Goal: Transaction & Acquisition: Book appointment/travel/reservation

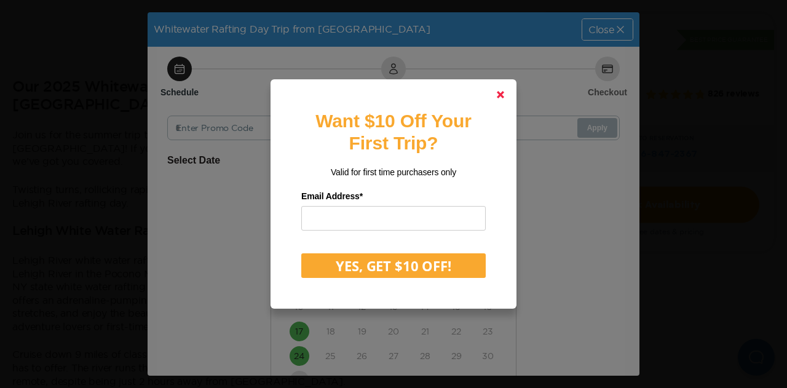
click at [502, 93] on polygon at bounding box center [500, 94] width 7 height 7
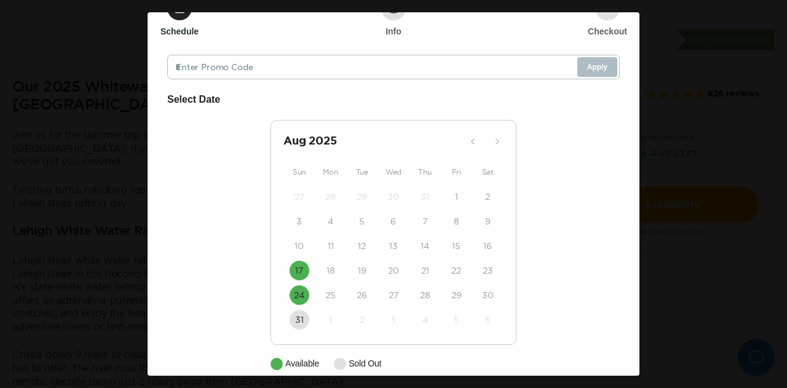
scroll to position [77, 0]
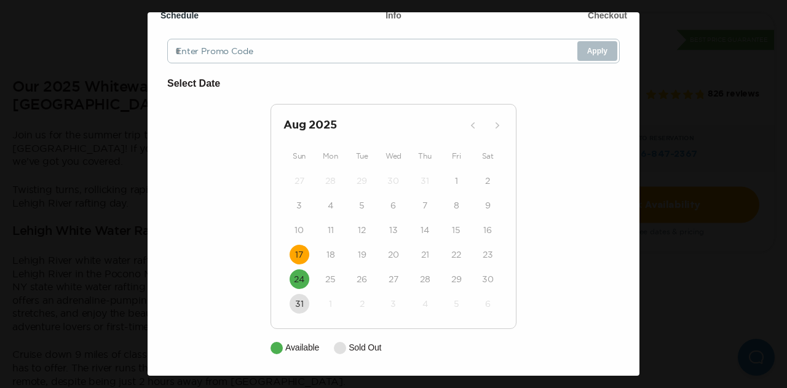
click at [295, 255] on time "17" at bounding box center [299, 254] width 8 height 12
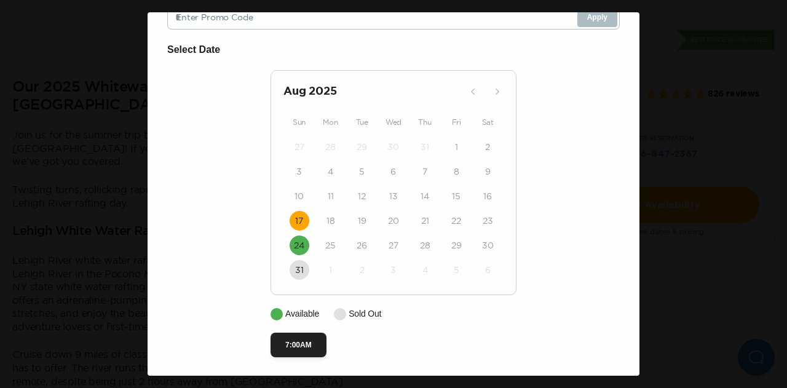
scroll to position [114, 0]
click at [283, 345] on button "7:00AM" at bounding box center [298, 343] width 56 height 25
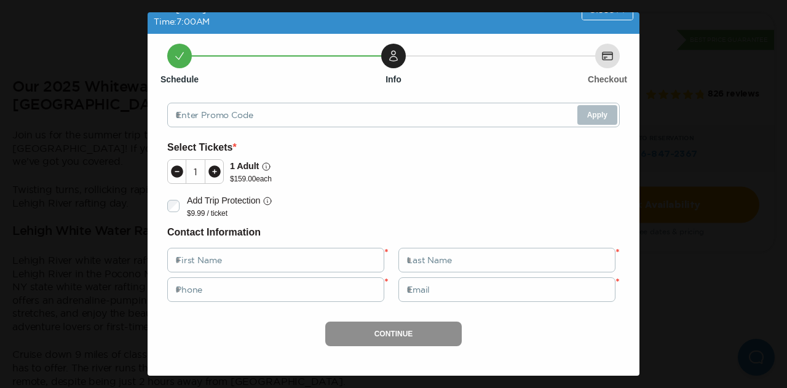
scroll to position [28, 0]
click at [216, 170] on icon at bounding box center [214, 171] width 12 height 12
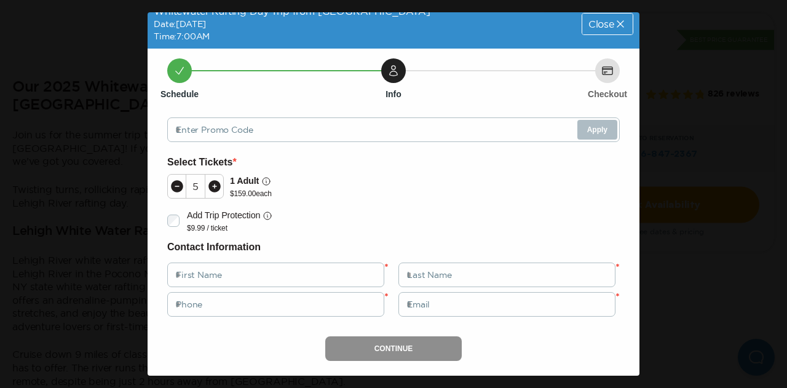
scroll to position [0, 0]
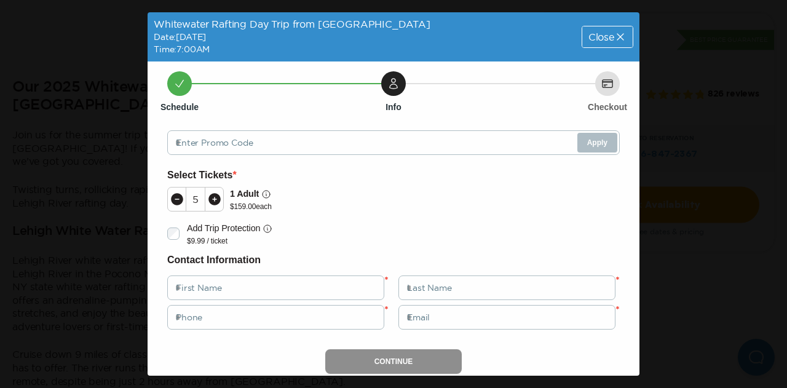
click at [213, 201] on icon at bounding box center [214, 199] width 15 height 15
click at [181, 202] on icon at bounding box center [177, 199] width 12 height 12
click at [252, 287] on input "text" at bounding box center [275, 287] width 217 height 25
type input "*****"
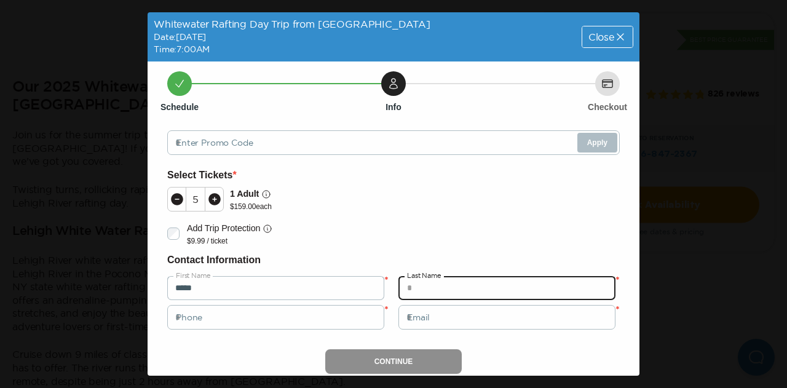
type input "****"
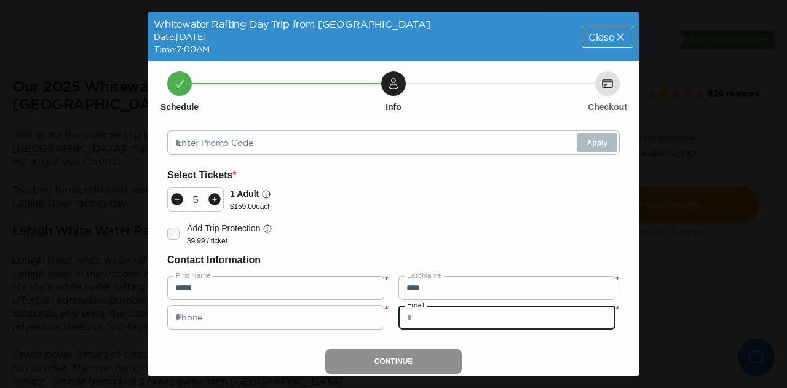
type input "**********"
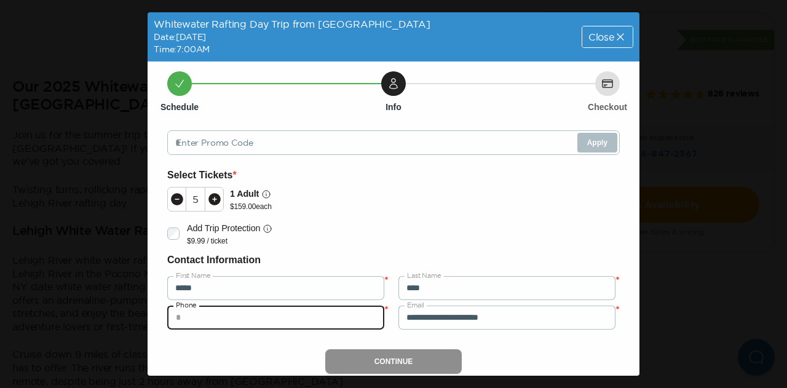
click at [270, 318] on input "tel" at bounding box center [275, 317] width 217 height 25
type input "**********"
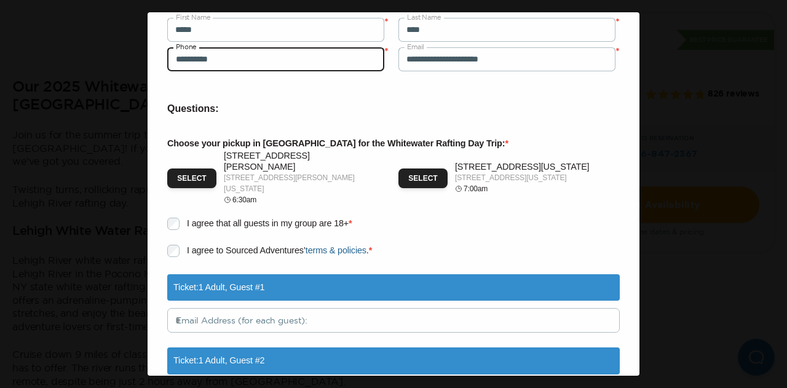
scroll to position [246, 0]
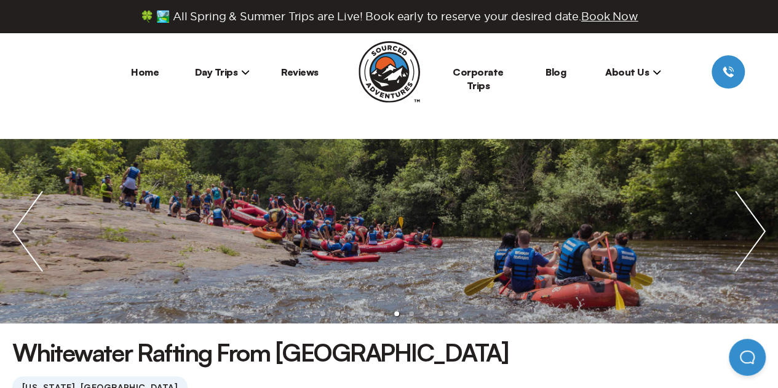
click at [214, 73] on span "Day Trips" at bounding box center [222, 72] width 55 height 12
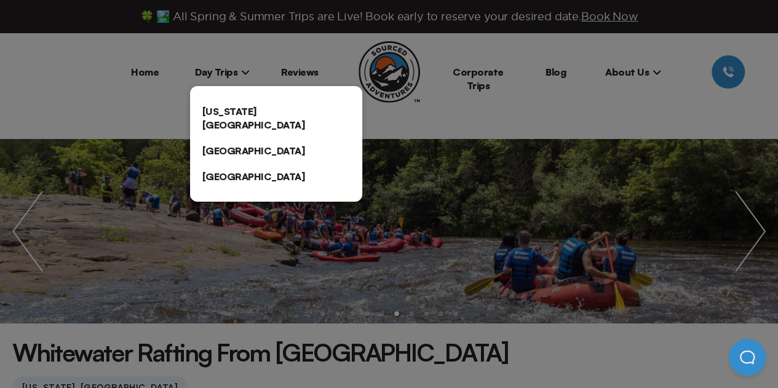
click at [248, 105] on link "[US_STATE][GEOGRAPHIC_DATA]" at bounding box center [276, 117] width 172 height 39
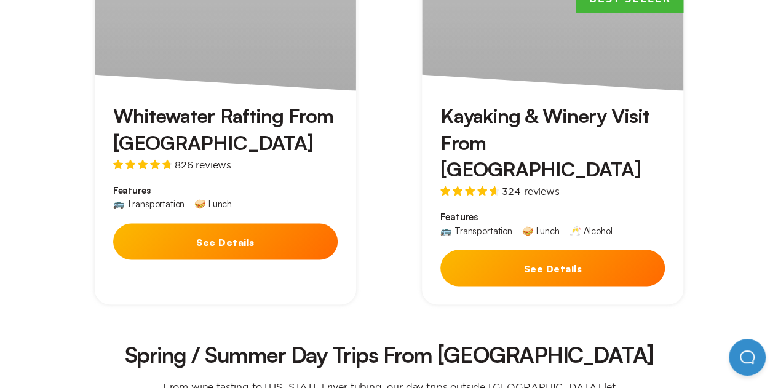
scroll to position [984, 0]
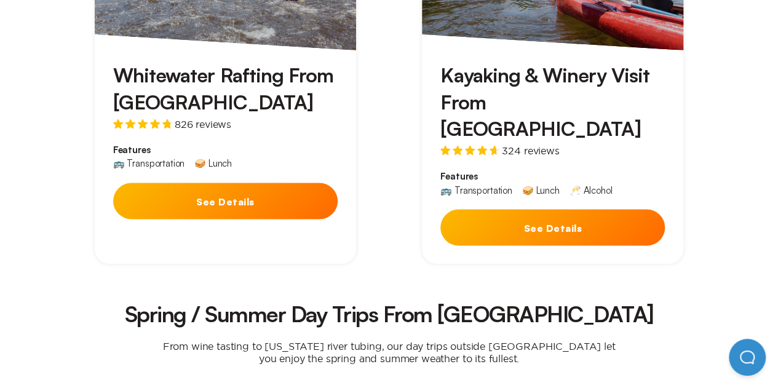
click at [243, 183] on button "See Details" at bounding box center [225, 201] width 224 height 36
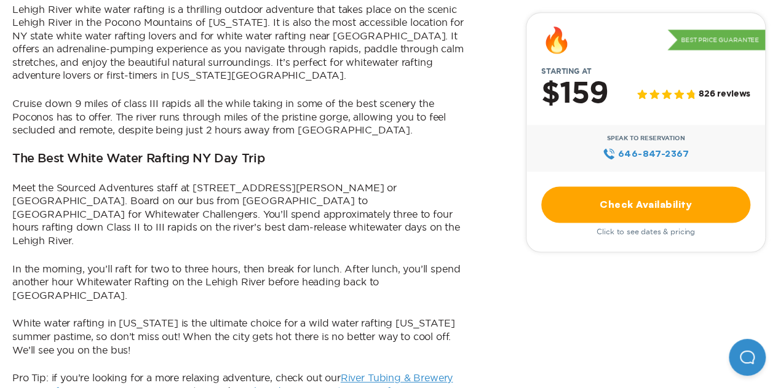
scroll to position [984, 0]
